Goal: Task Accomplishment & Management: Manage account settings

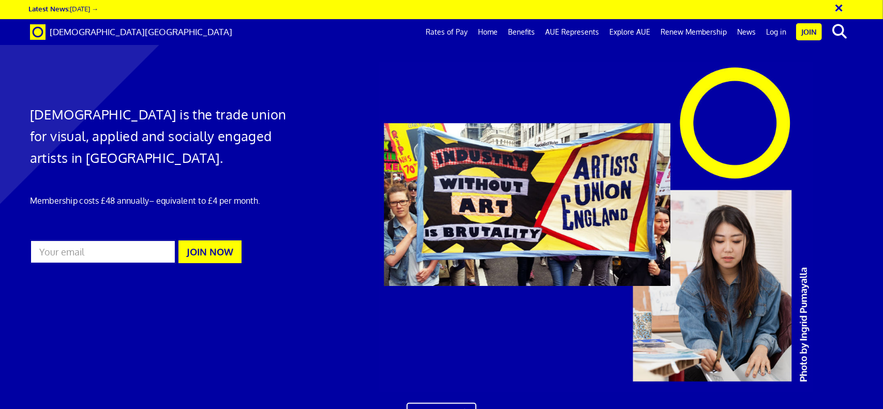
scroll to position [0, 11]
click at [777, 34] on link "Log in" at bounding box center [776, 32] width 31 height 26
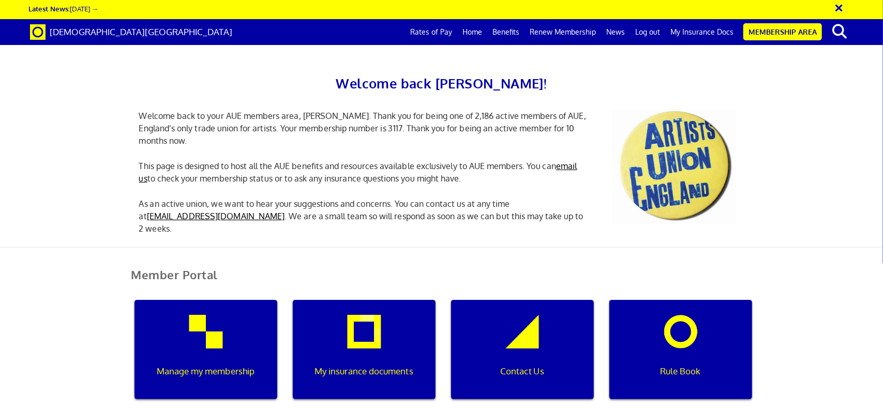
scroll to position [207, 0]
click at [367, 300] on div "My insurance documents" at bounding box center [364, 349] width 143 height 99
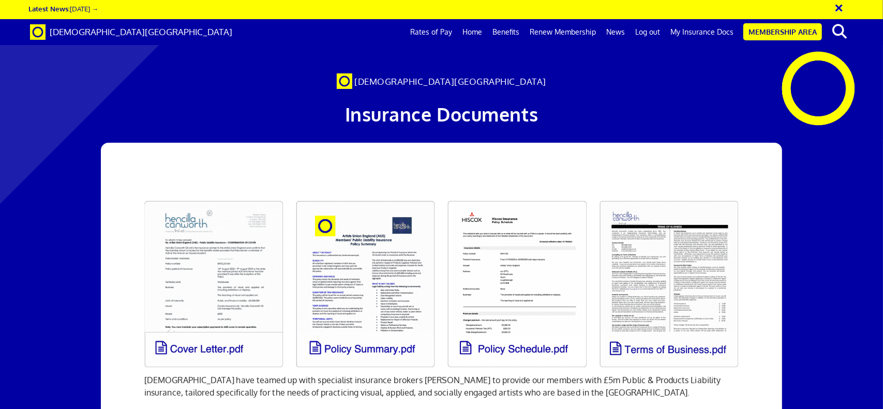
scroll to position [103, 0]
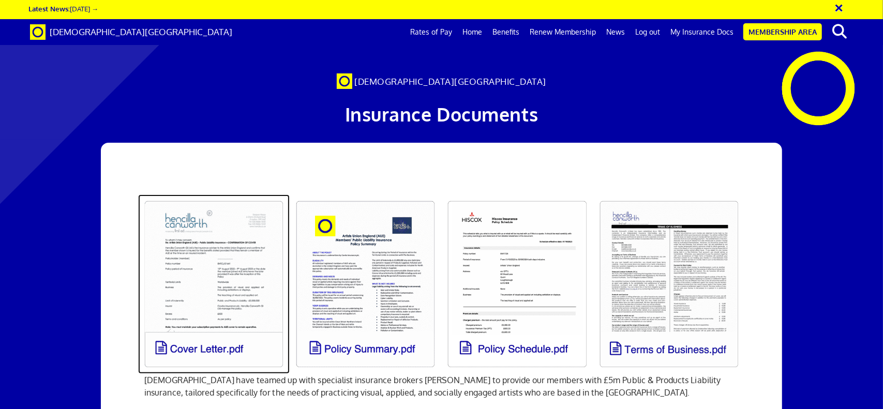
click at [195, 195] on link at bounding box center [214, 285] width 152 height 180
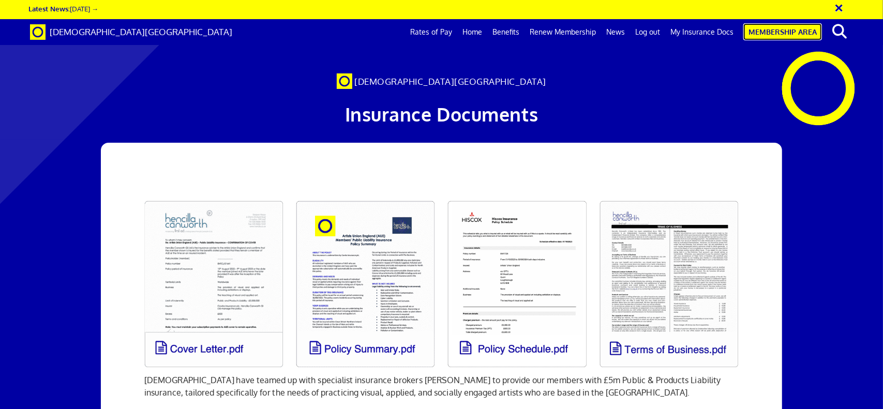
click at [789, 37] on link "Membership Area" at bounding box center [783, 31] width 79 height 17
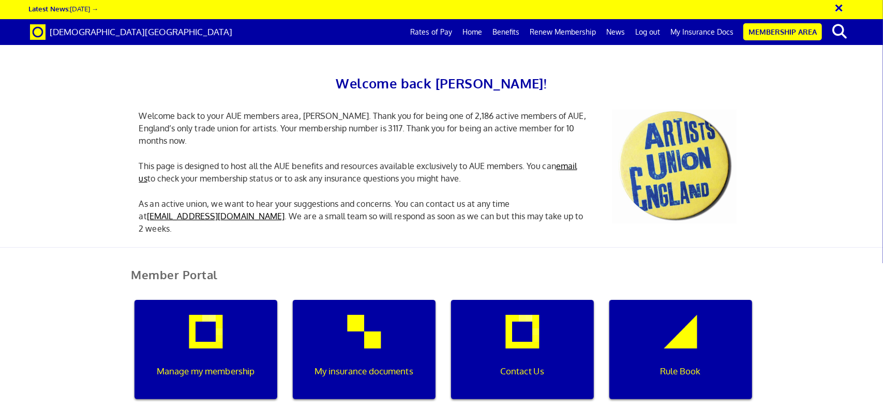
scroll to position [155, 0]
click at [351, 300] on div "My insurance documents" at bounding box center [364, 349] width 143 height 99
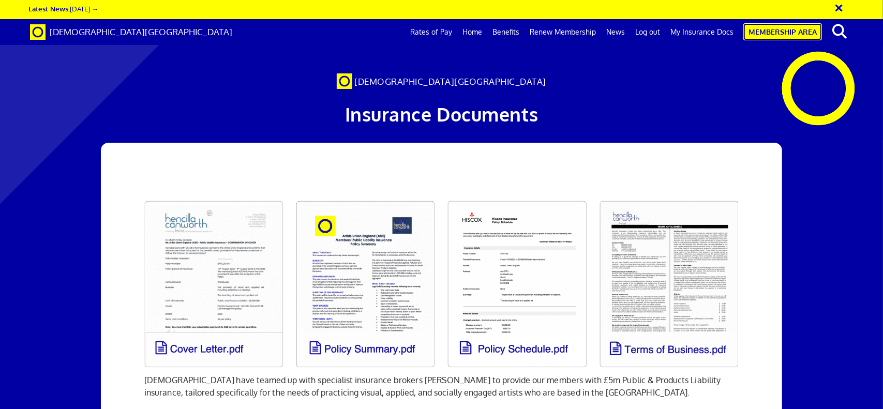
click at [779, 36] on link "Membership Area" at bounding box center [783, 31] width 79 height 17
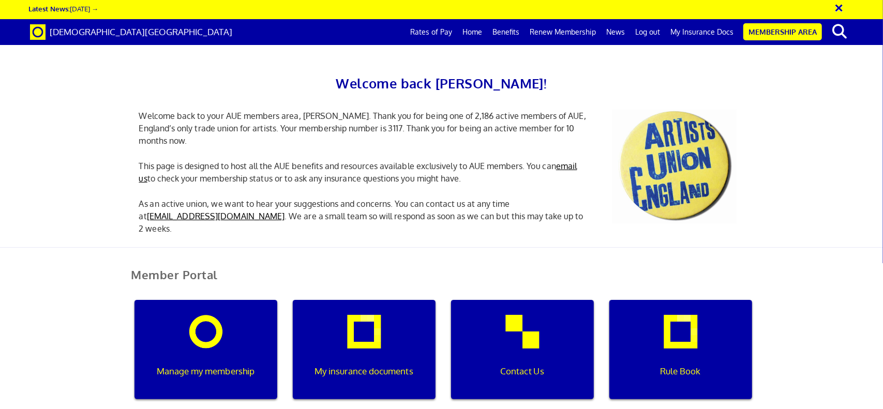
scroll to position [207, 0]
click at [204, 300] on div "Manage my membership" at bounding box center [206, 349] width 143 height 99
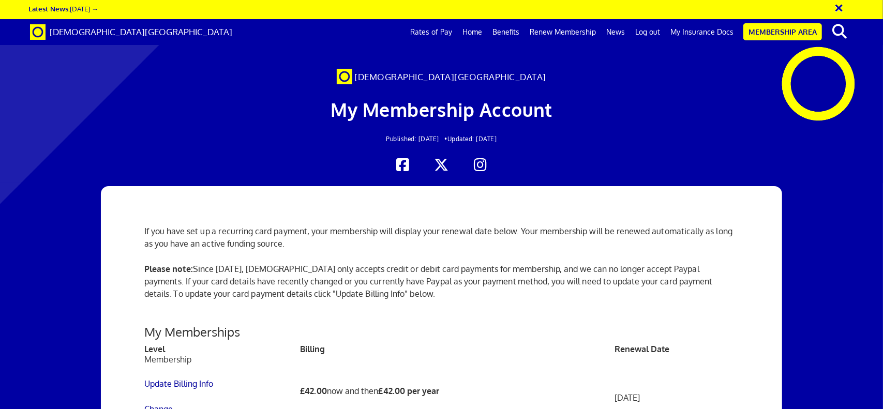
scroll to position [259, 0]
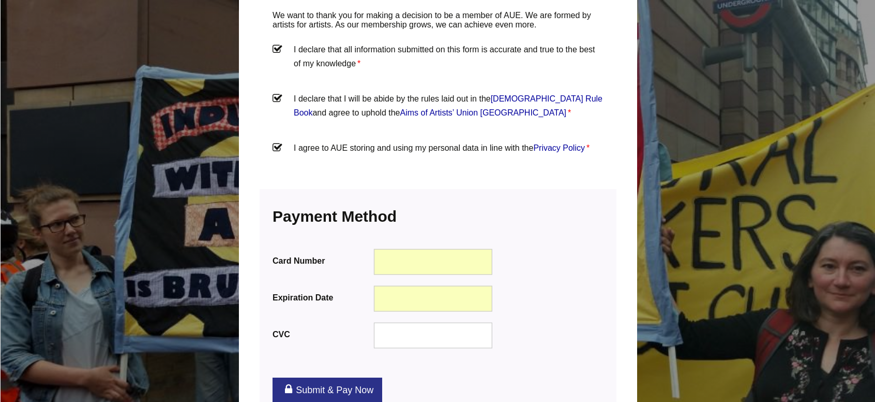
scroll to position [1332, 0]
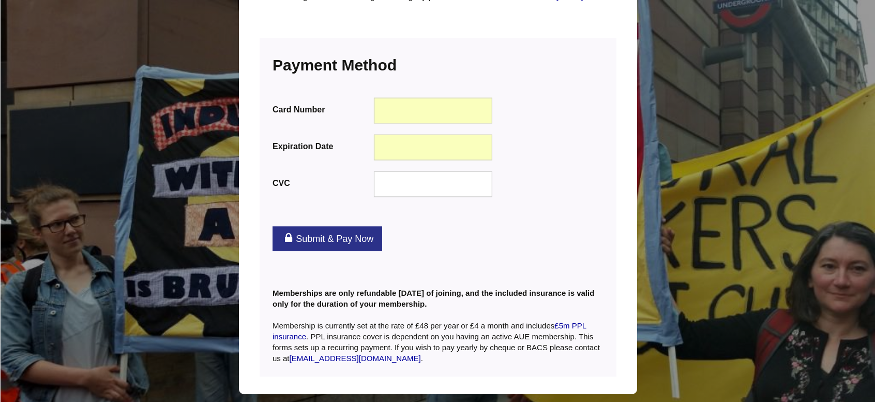
click at [329, 226] on link "Submit & Pay Now" at bounding box center [328, 238] width 110 height 25
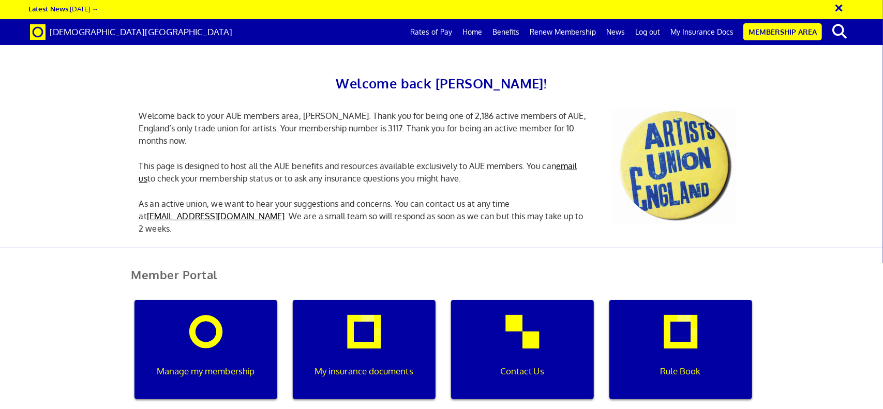
scroll to position [207, 0]
click at [361, 300] on div "My insurance documents" at bounding box center [364, 349] width 143 height 99
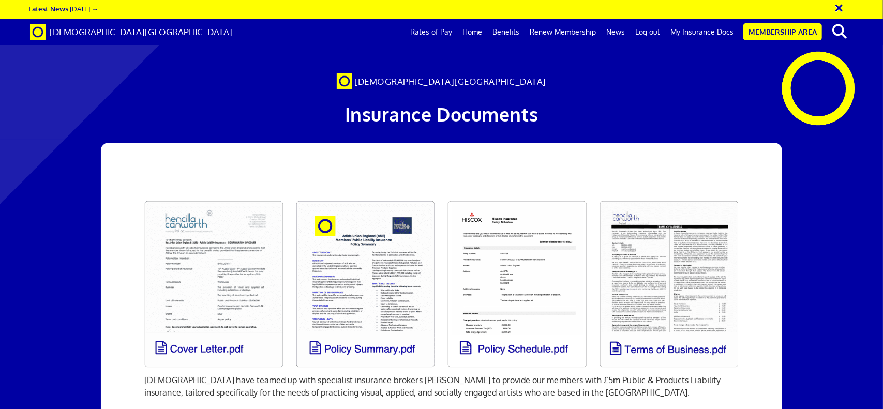
scroll to position [155, 0]
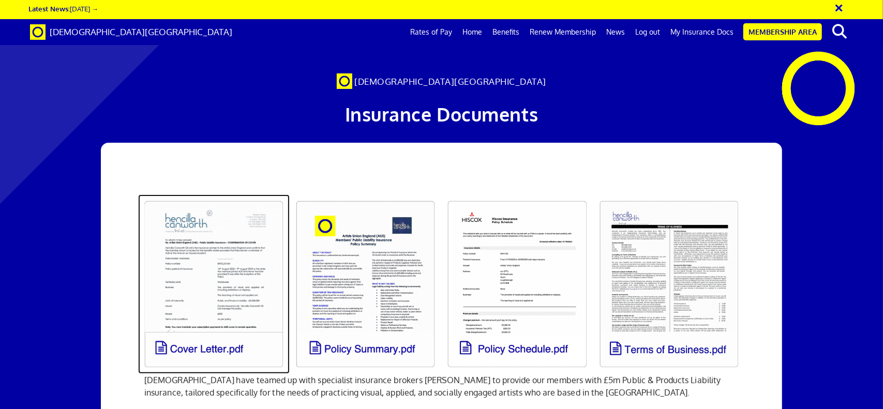
click at [231, 195] on link at bounding box center [214, 285] width 152 height 180
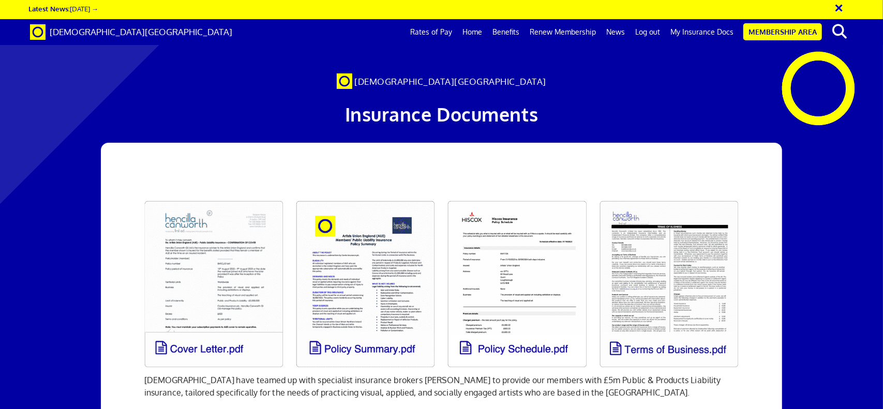
drag, startPoint x: 121, startPoint y: 313, endPoint x: 79, endPoint y: 184, distance: 135.3
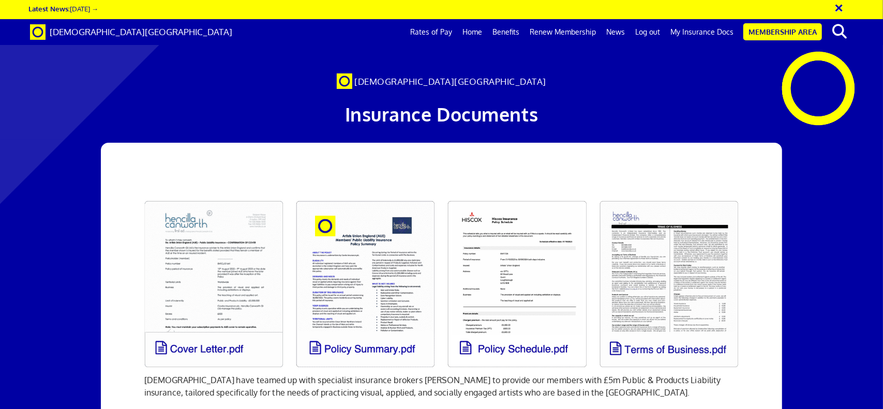
click at [840, 11] on button "×" at bounding box center [846, 6] width 26 height 17
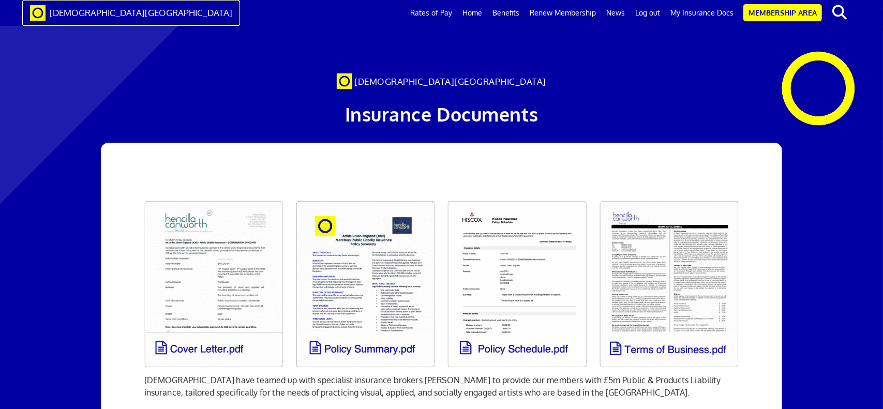
click at [93, 15] on span "[DEMOGRAPHIC_DATA][GEOGRAPHIC_DATA]" at bounding box center [141, 12] width 183 height 11
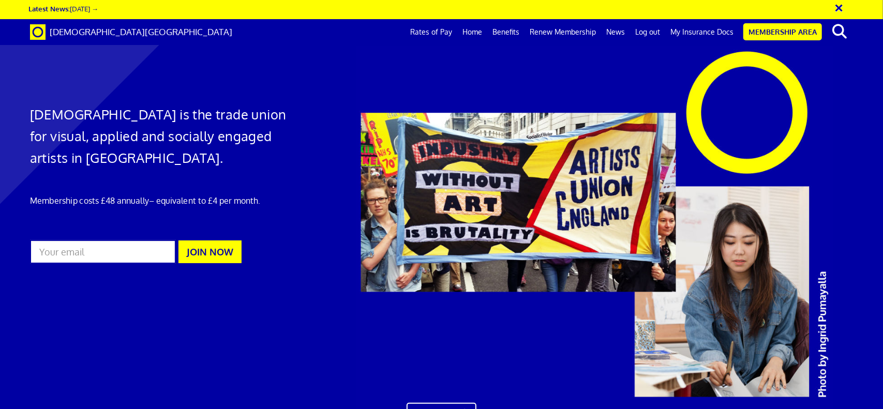
scroll to position [0, 11]
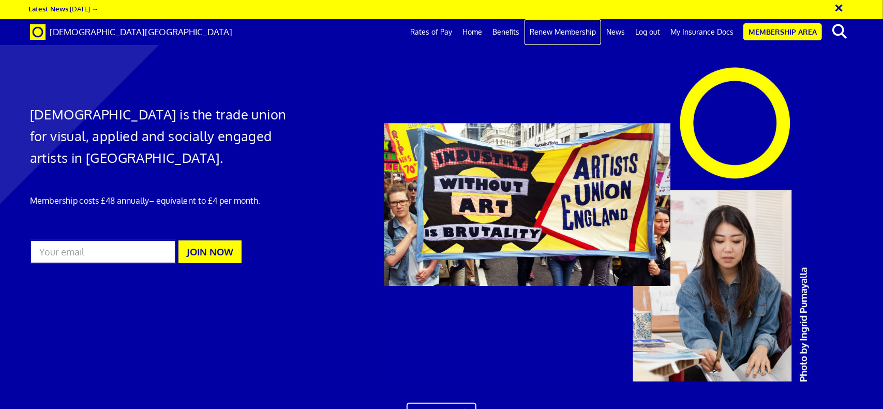
click at [575, 31] on link "Renew Membership" at bounding box center [563, 32] width 77 height 26
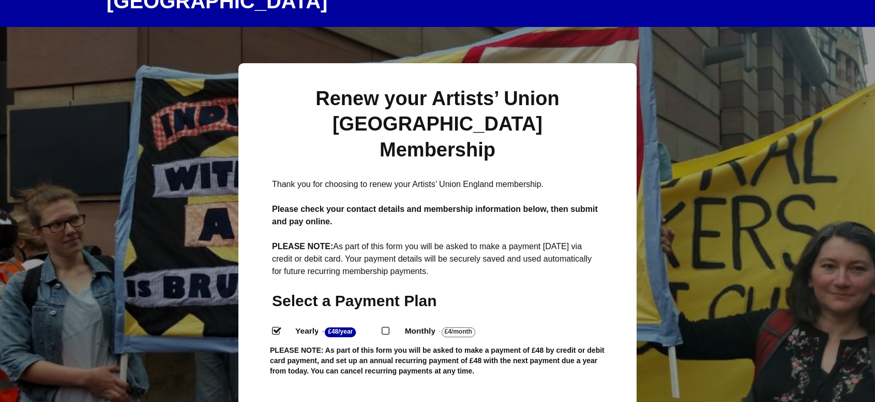
scroll to position [0, 1]
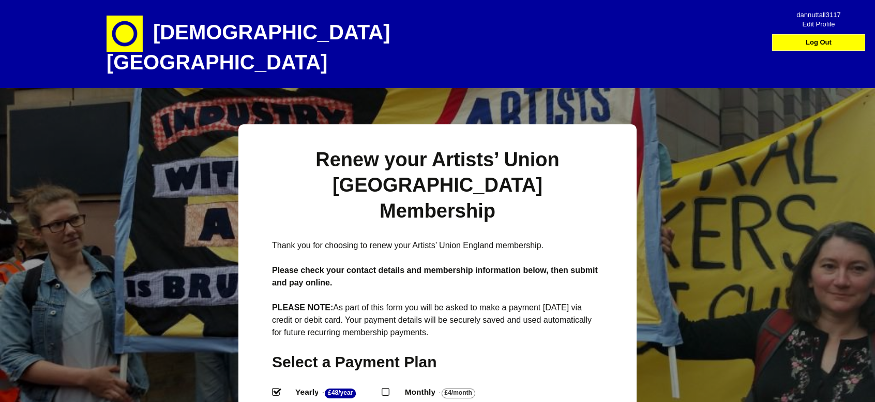
drag, startPoint x: 681, startPoint y: 347, endPoint x: 698, endPoint y: 158, distance: 189.5
click at [823, 43] on link "Log Out" at bounding box center [819, 43] width 88 height 16
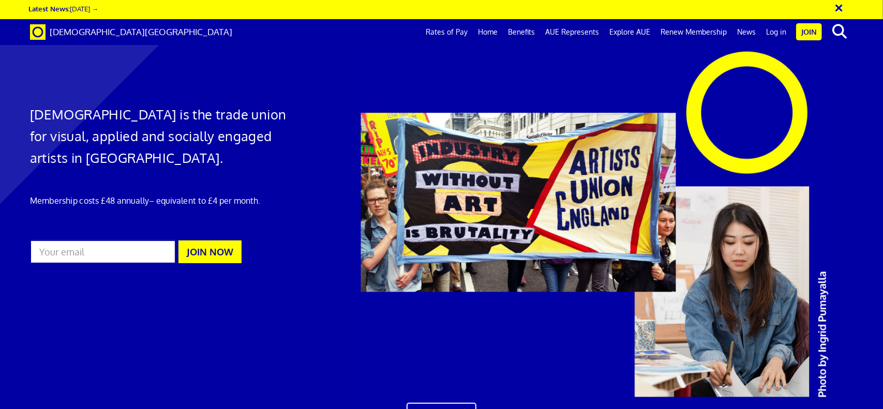
scroll to position [0, 11]
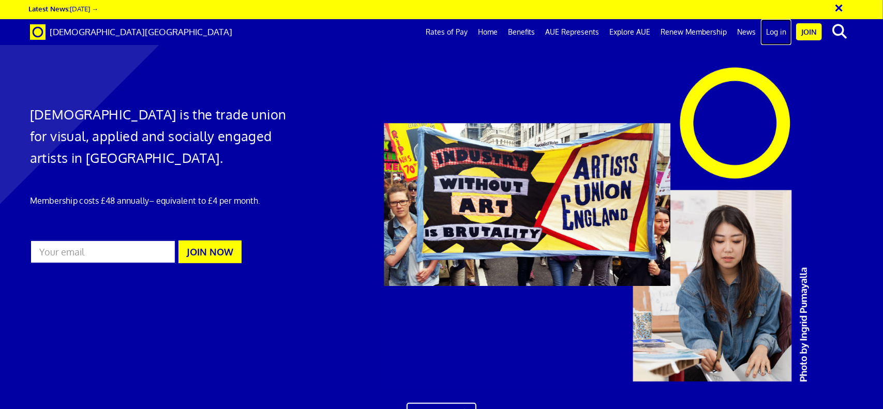
click at [775, 29] on link "Log in" at bounding box center [776, 32] width 31 height 26
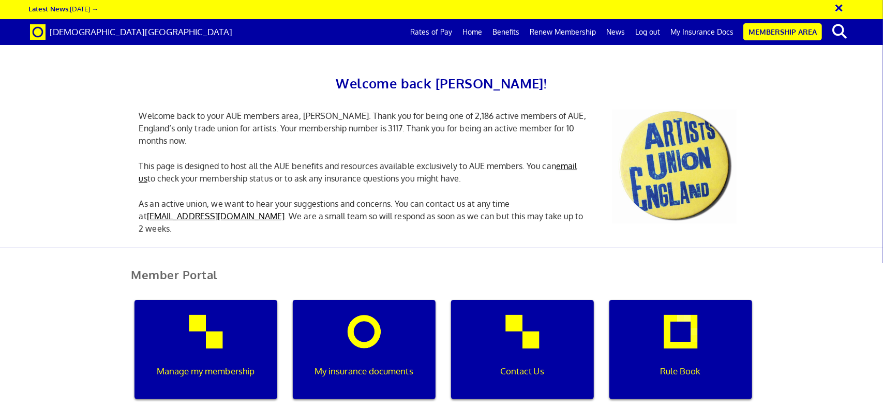
scroll to position [52, 0]
click at [362, 300] on div "My insurance documents" at bounding box center [364, 349] width 143 height 99
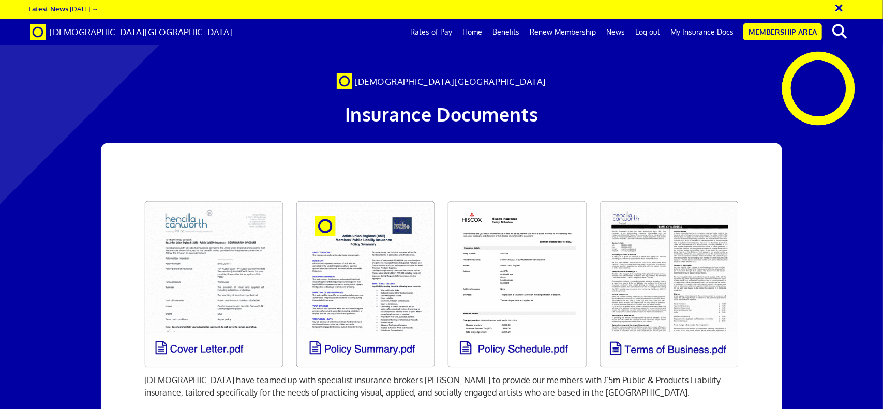
scroll to position [103, 0]
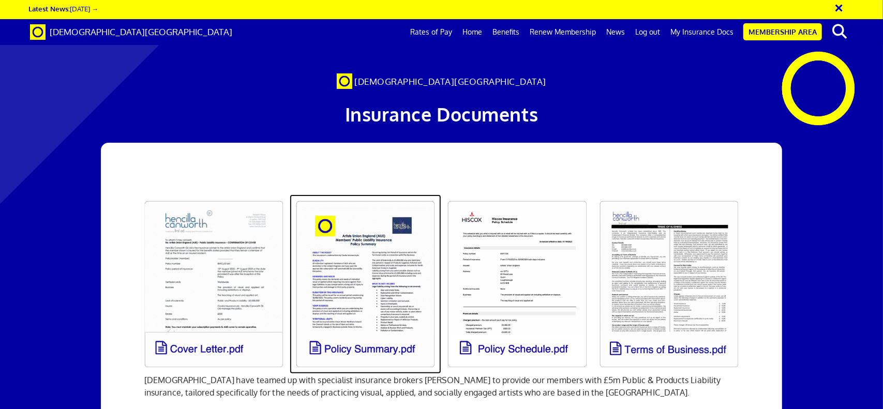
click at [376, 195] on link at bounding box center [366, 285] width 152 height 180
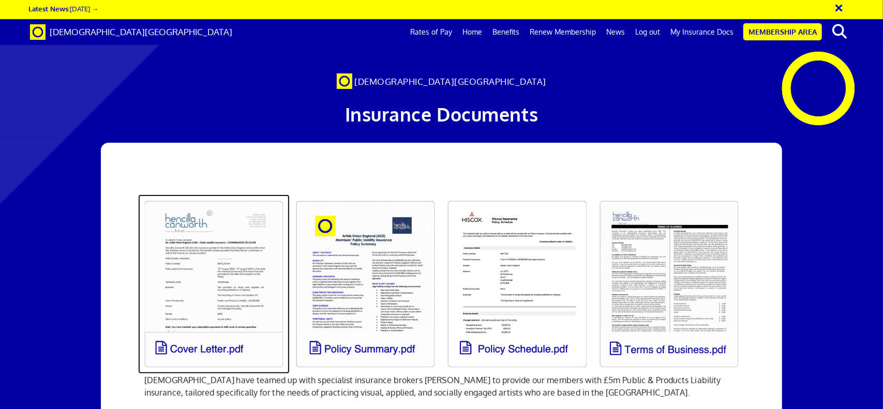
click at [199, 195] on link at bounding box center [214, 285] width 152 height 180
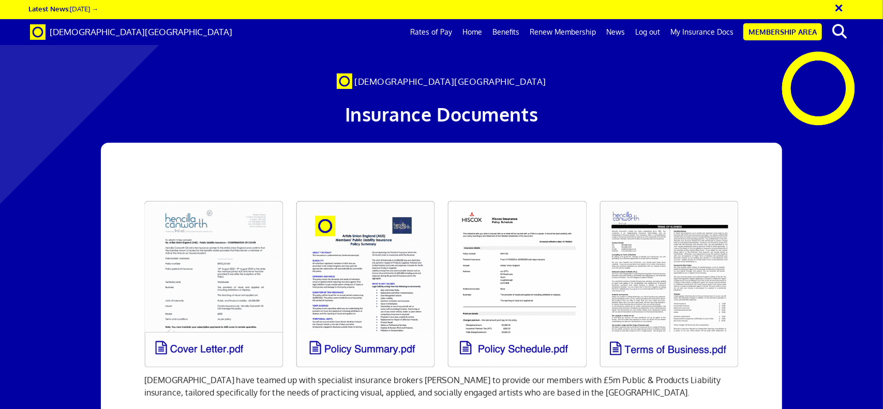
drag, startPoint x: 773, startPoint y: 336, endPoint x: 776, endPoint y: 286, distance: 49.7
drag, startPoint x: 762, startPoint y: 345, endPoint x: 782, endPoint y: 236, distance: 110.6
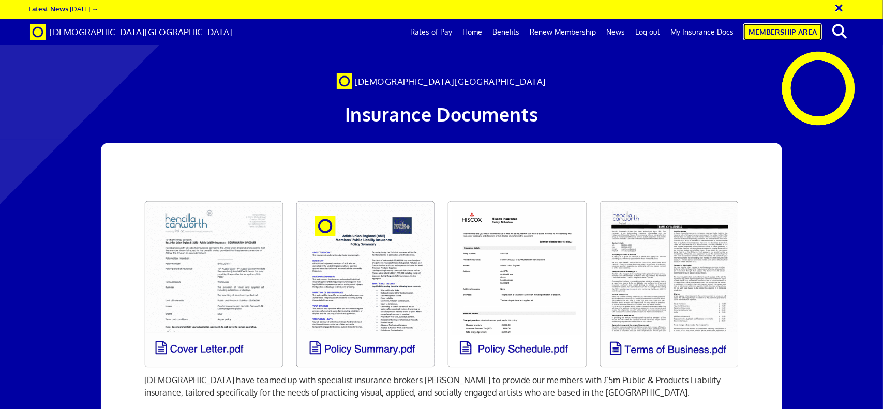
click at [774, 36] on link "Membership Area" at bounding box center [783, 31] width 79 height 17
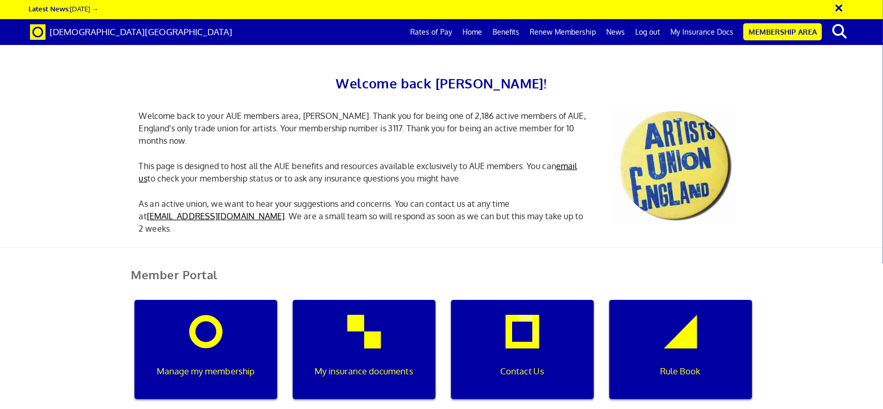
scroll to position [155, 0]
click at [203, 300] on div "Manage my membership" at bounding box center [206, 349] width 143 height 99
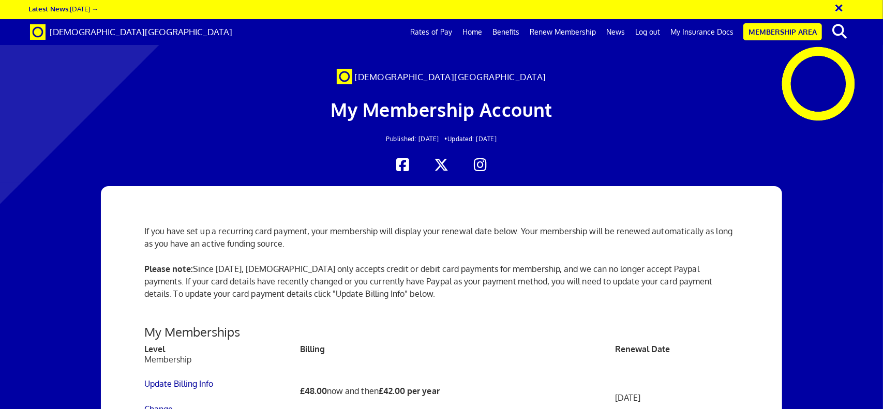
scroll to position [259, 0]
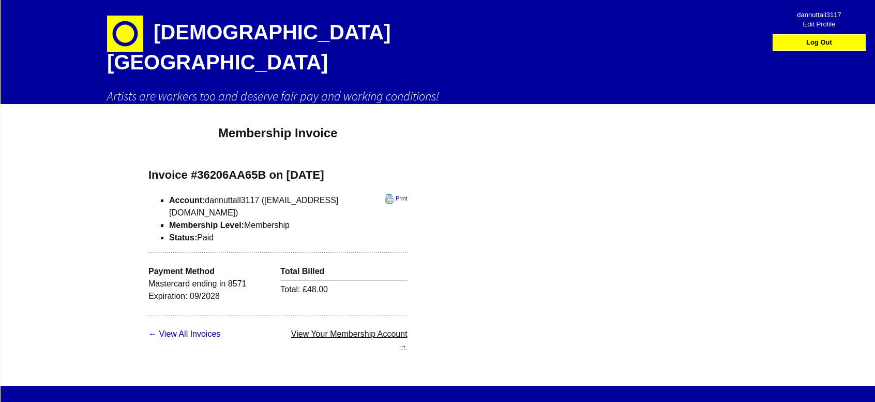
click at [354, 329] on link "View Your Membership Account →" at bounding box center [349, 339] width 116 height 21
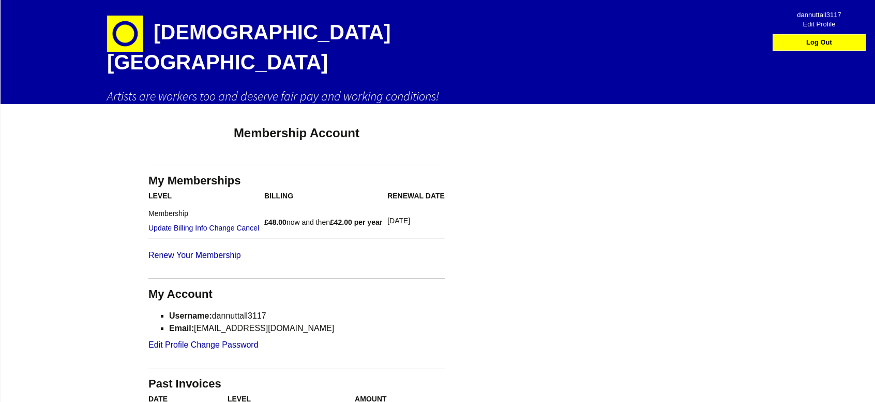
click at [277, 39] on h1 "[DEMOGRAPHIC_DATA][GEOGRAPHIC_DATA]" at bounding box center [288, 44] width 362 height 88
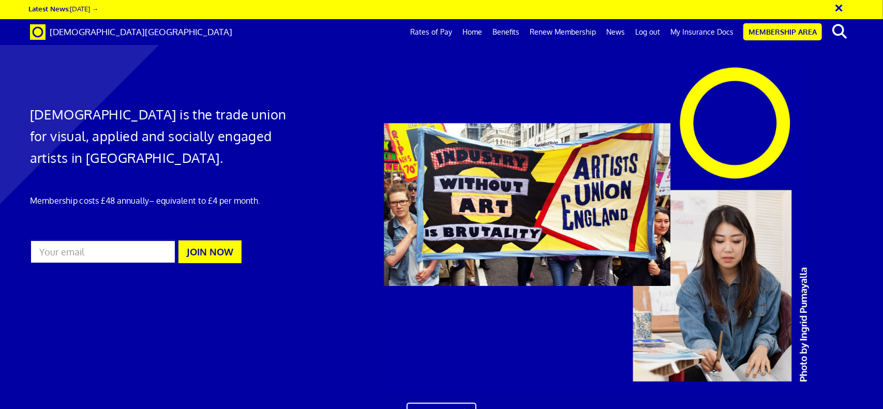
scroll to position [0, 11]
click at [704, 35] on link "My Insurance Docs" at bounding box center [701, 32] width 73 height 26
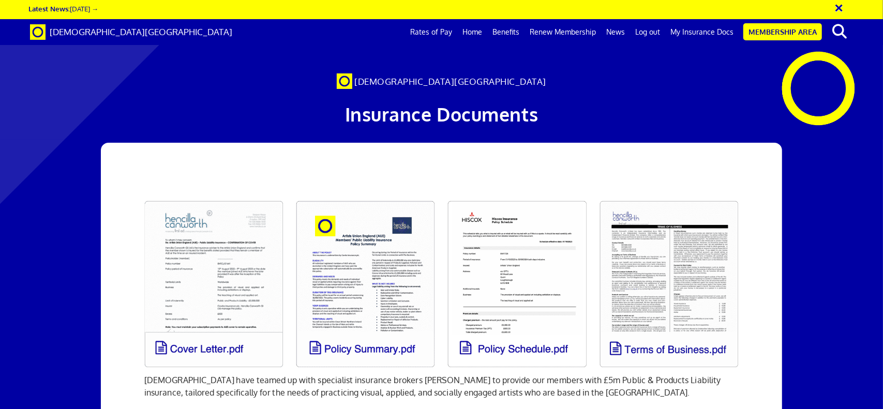
scroll to position [207, 0]
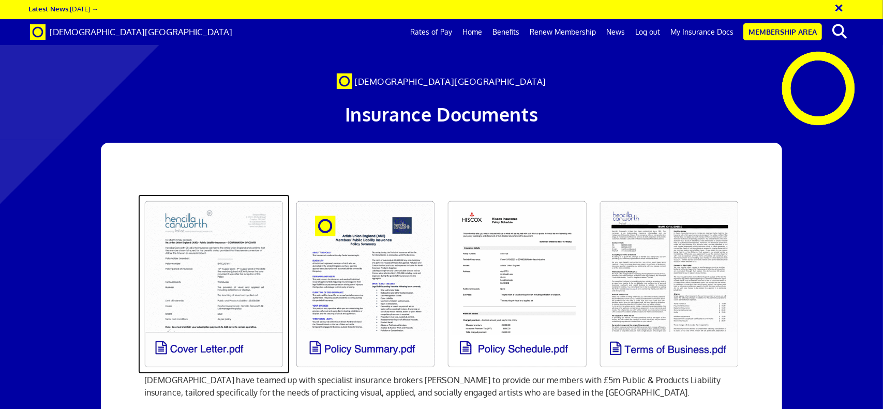
click at [226, 195] on link at bounding box center [214, 285] width 152 height 180
